Goal: Information Seeking & Learning: Learn about a topic

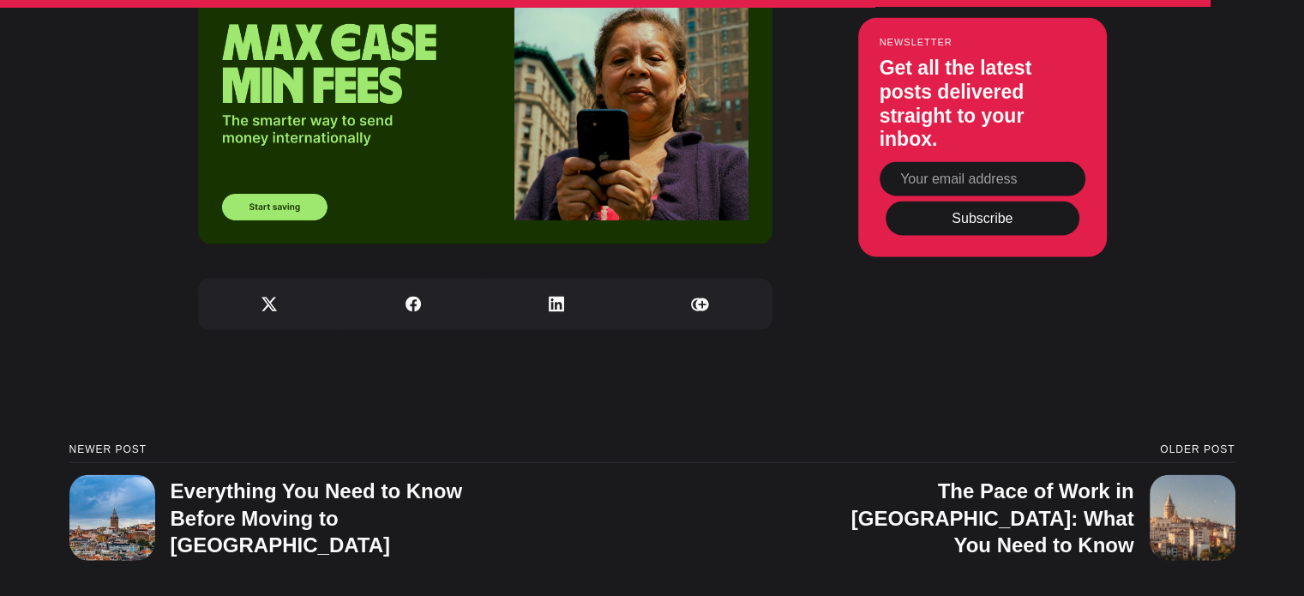
scroll to position [3259, 0]
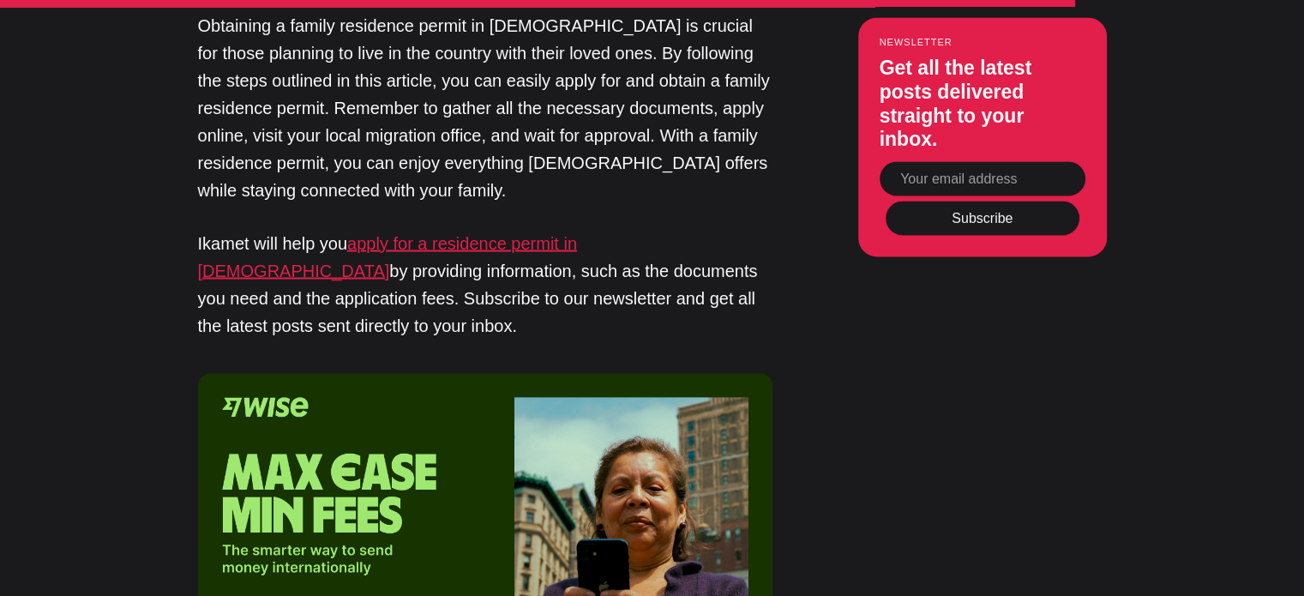
click at [540, 234] on link "apply for a residence permit in [DEMOGRAPHIC_DATA]" at bounding box center [387, 256] width 379 height 46
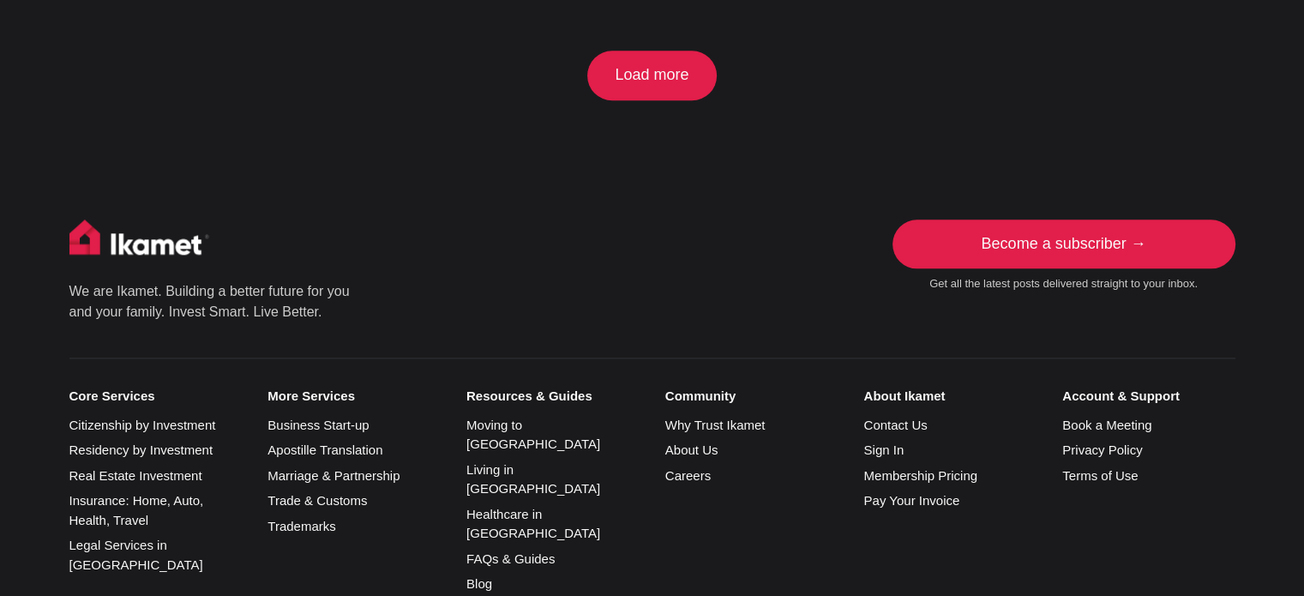
scroll to position [1544, 0]
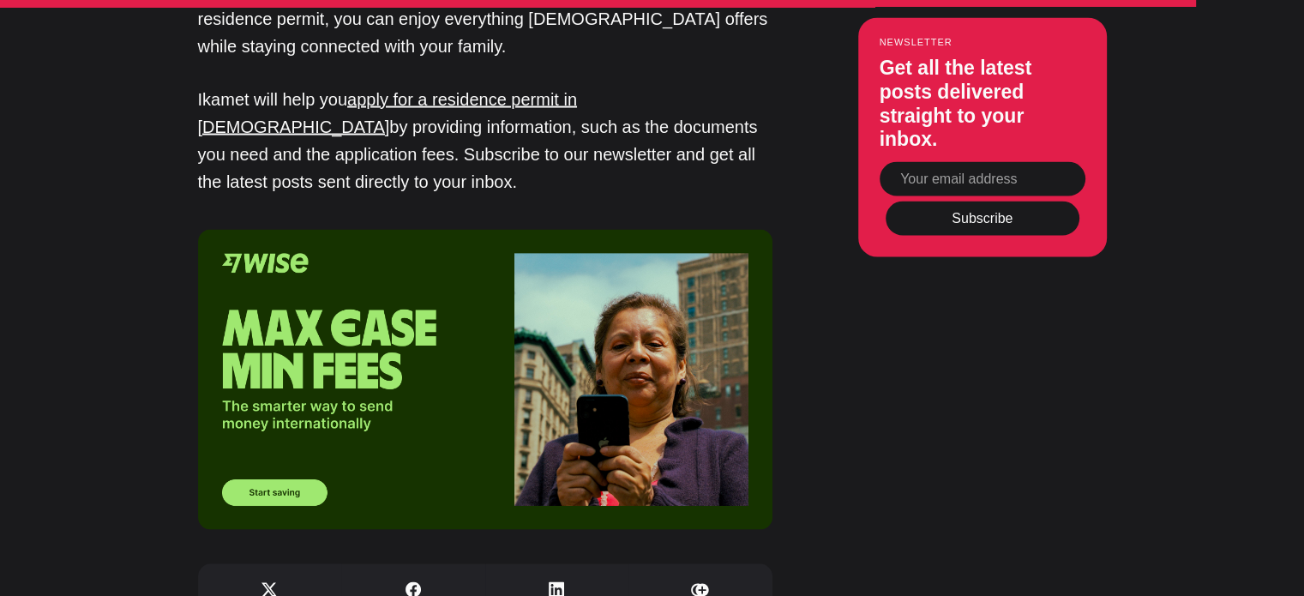
scroll to position [3259, 0]
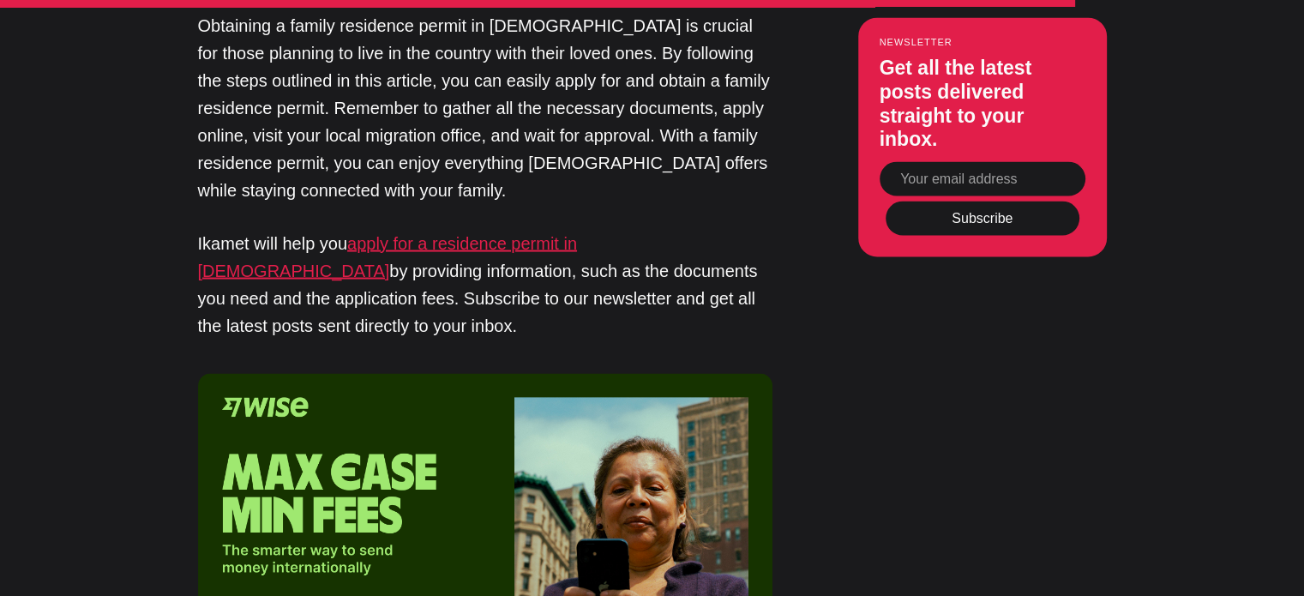
click at [577, 233] on link "apply for a residence permit in [DEMOGRAPHIC_DATA]" at bounding box center [387, 256] width 379 height 46
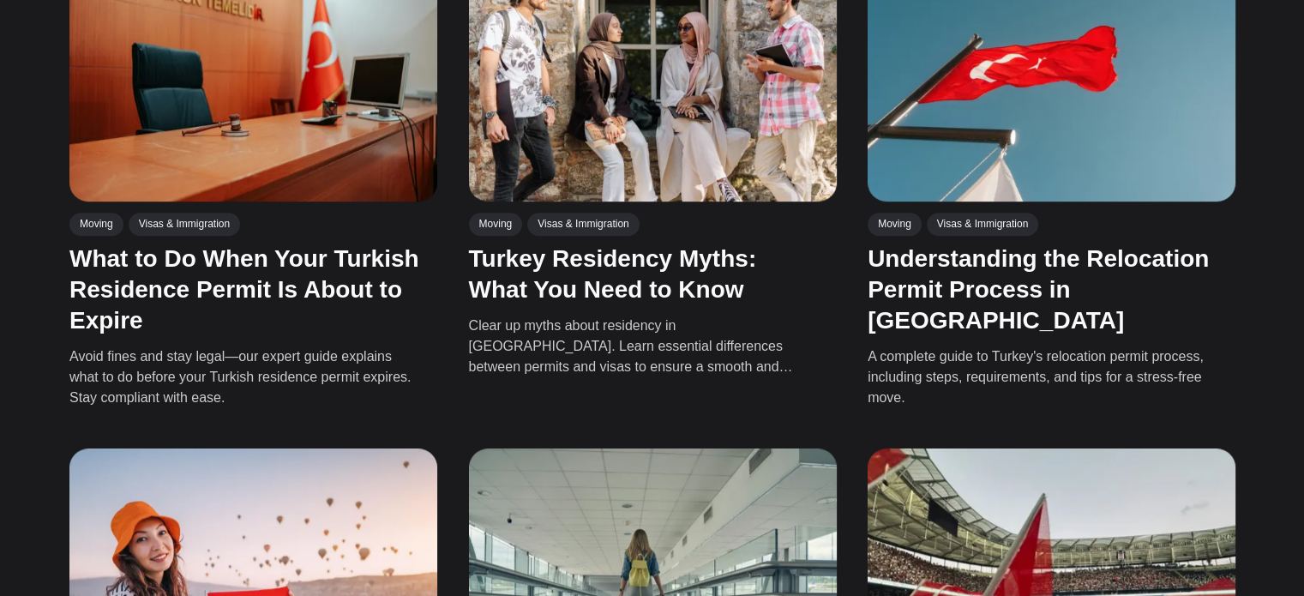
scroll to position [1372, 0]
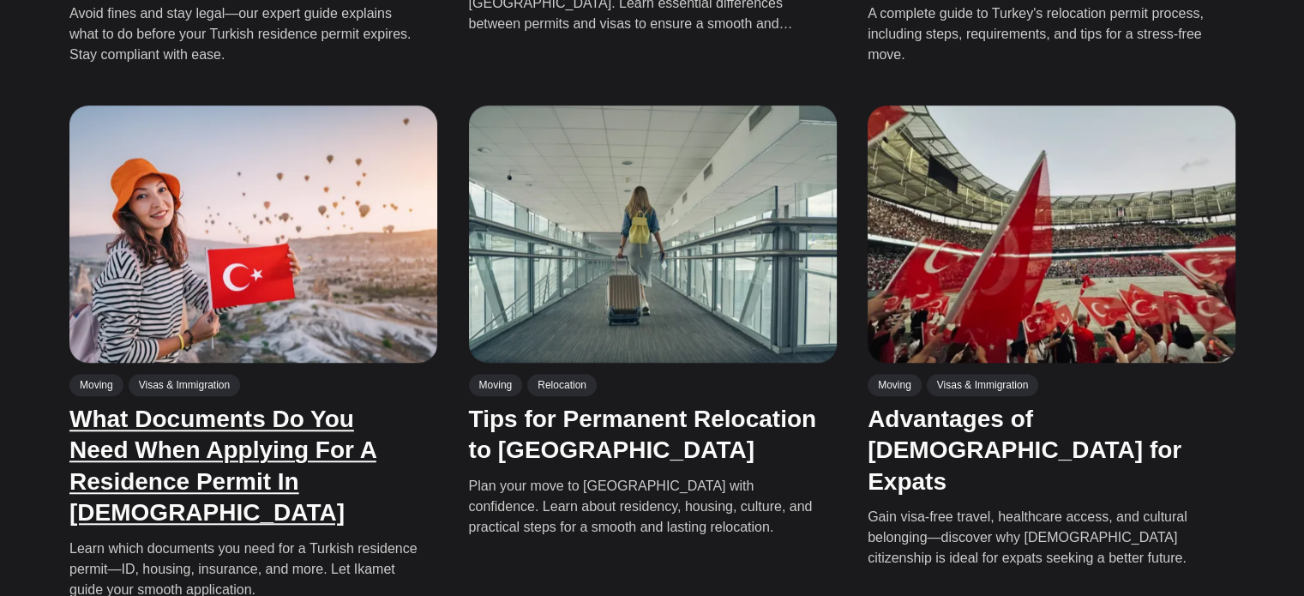
click at [297, 409] on link "What Documents Do You Need When Applying For A Residence Permit In [DEMOGRAPHIC…" at bounding box center [222, 466] width 307 height 120
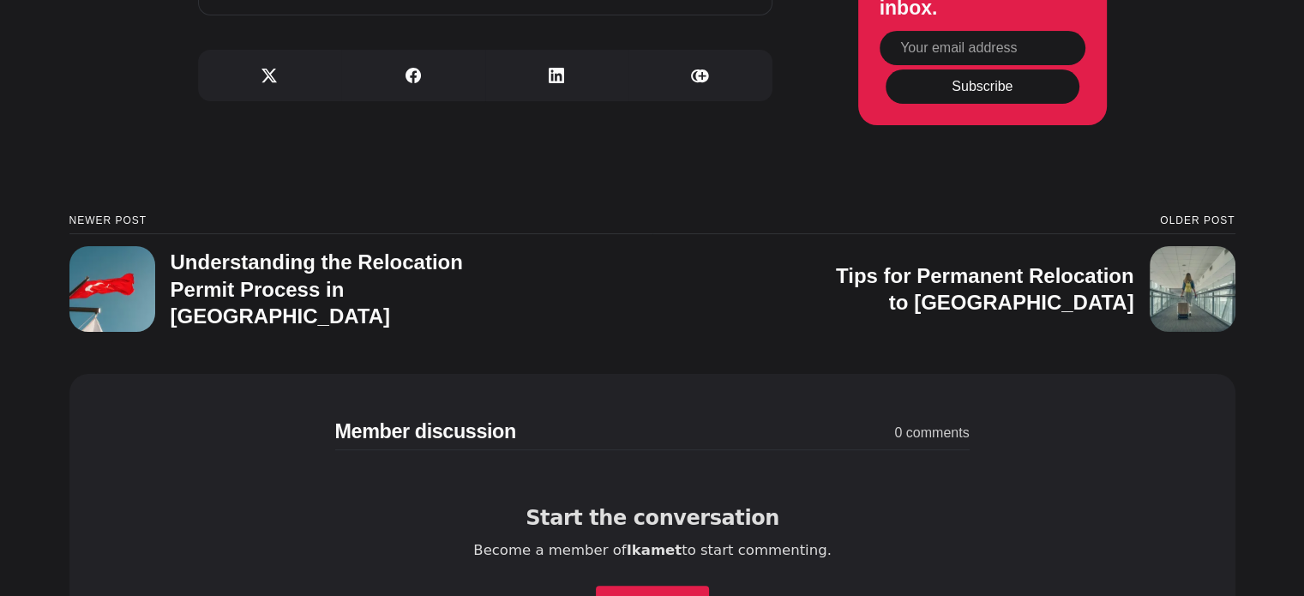
scroll to position [6860, 0]
